Goal: Transaction & Acquisition: Subscribe to service/newsletter

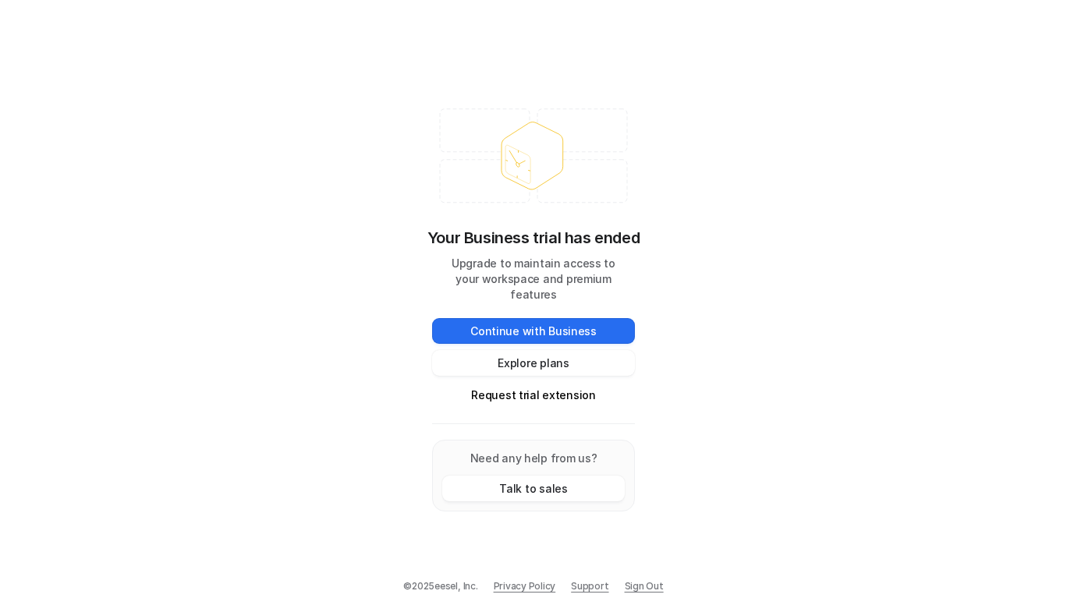
click at [588, 584] on span "Support" at bounding box center [589, 586] width 37 height 14
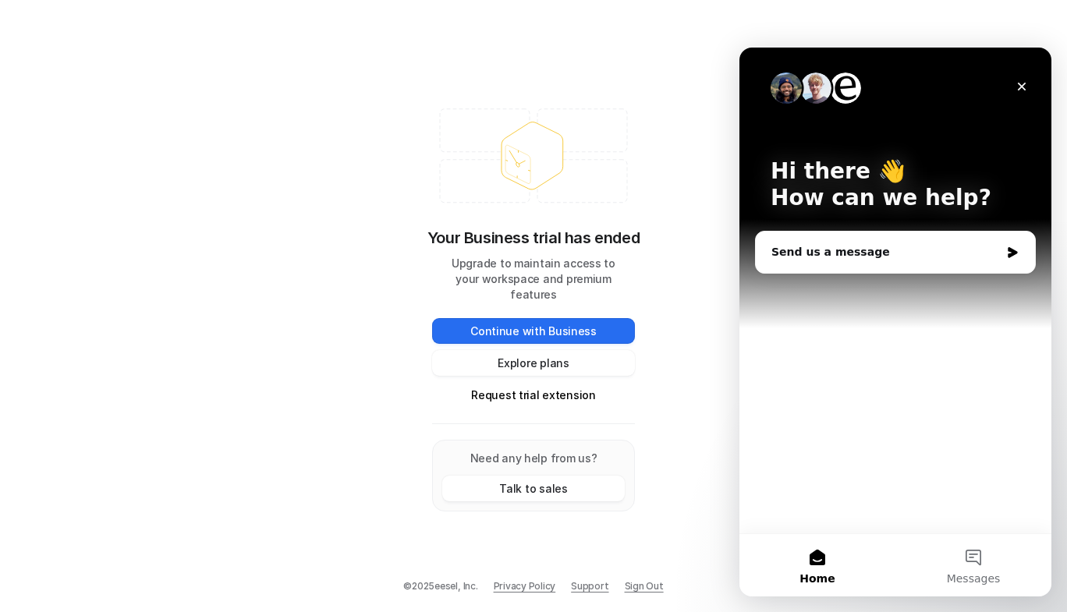
click at [642, 174] on div "Your Business trial has ended Upgrade to maintain access to your workspace and …" at bounding box center [533, 306] width 234 height 442
click at [644, 584] on link "Sign Out" at bounding box center [644, 586] width 39 height 14
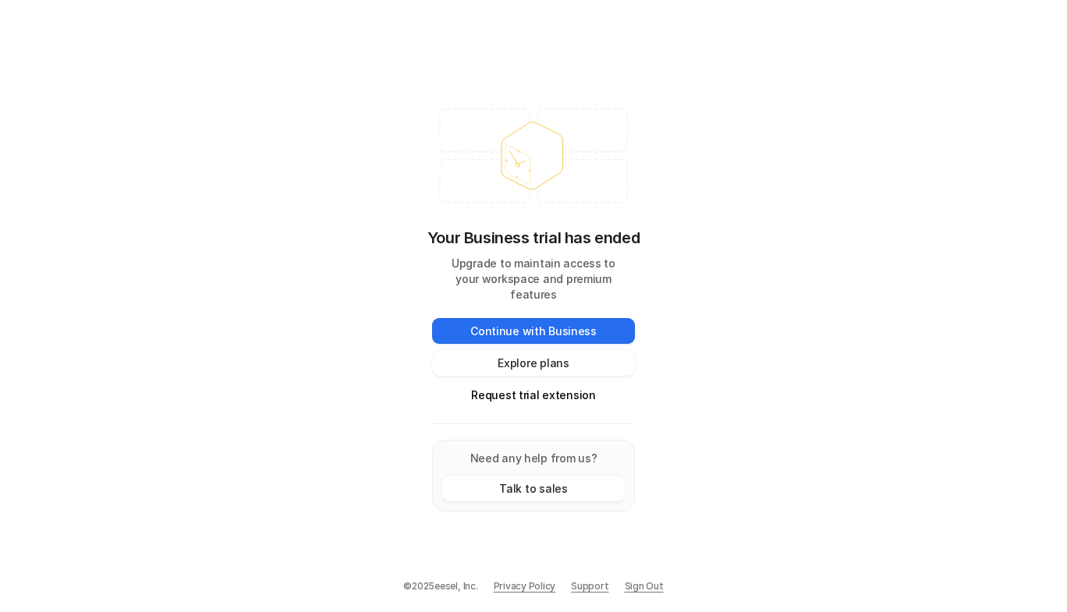
click at [596, 222] on div "Your Business trial has ended Upgrade to maintain access to your workspace and …" at bounding box center [533, 202] width 203 height 202
click at [755, 472] on div "Your Business trial has ended Upgrade to maintain access to your workspace and …" at bounding box center [533, 306] width 1067 height 612
click at [664, 586] on div "© 2025 eesel, Inc. Privacy Policy Support Sign Out" at bounding box center [533, 595] width 1067 height 33
click at [645, 585] on link "Sign Out" at bounding box center [644, 586] width 39 height 14
click at [554, 353] on button "Explore plans" at bounding box center [533, 363] width 203 height 26
